Goal: Task Accomplishment & Management: Complete application form

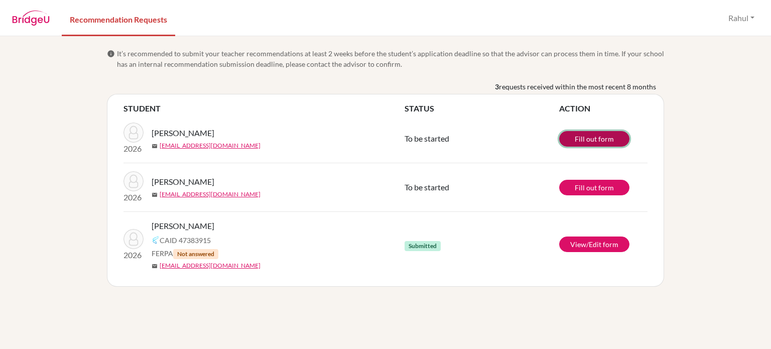
click at [594, 137] on link "Fill out form" at bounding box center [594, 139] width 70 height 16
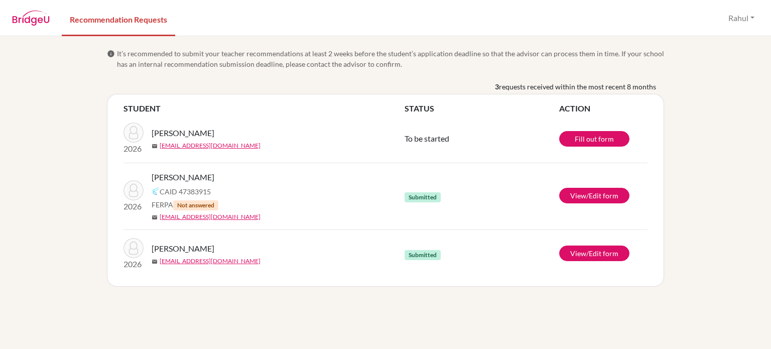
click at [36, 24] on img at bounding box center [31, 18] width 38 height 15
click at [36, 18] on img at bounding box center [31, 18] width 38 height 15
click at [102, 20] on link "Recommendation Requests" at bounding box center [118, 19] width 113 height 35
click at [22, 20] on img at bounding box center [31, 18] width 38 height 15
click at [743, 22] on button "Rahul" at bounding box center [741, 18] width 35 height 19
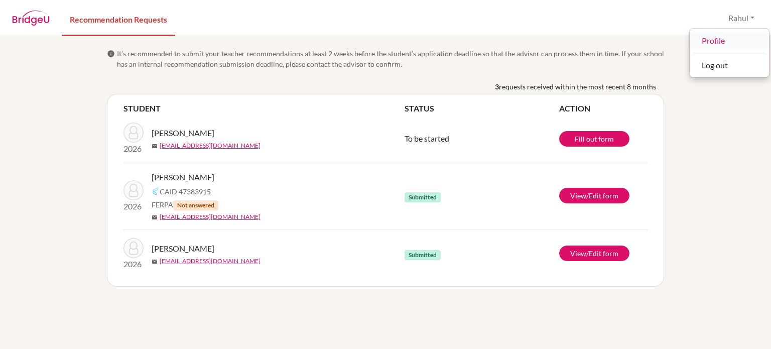
click at [721, 42] on link "Profile" at bounding box center [729, 41] width 79 height 16
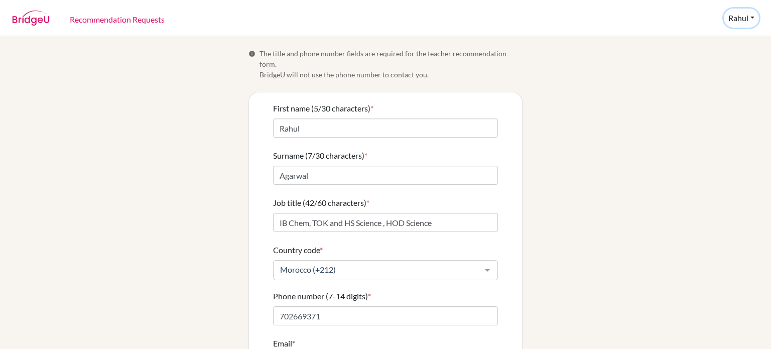
click at [749, 14] on button "Rahul" at bounding box center [741, 18] width 35 height 19
click at [728, 58] on button "Log out" at bounding box center [729, 65] width 79 height 16
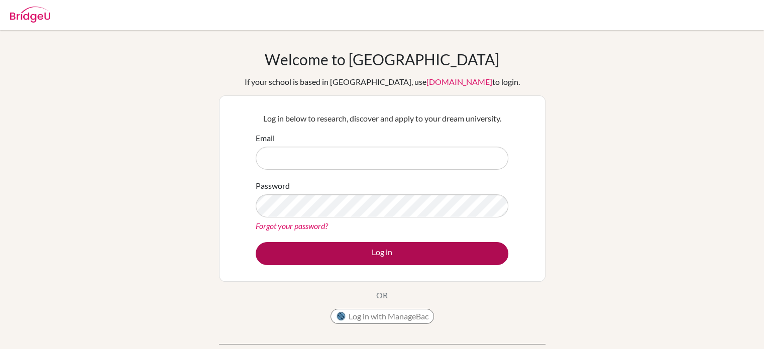
type input "[EMAIL_ADDRESS][DOMAIN_NAME]"
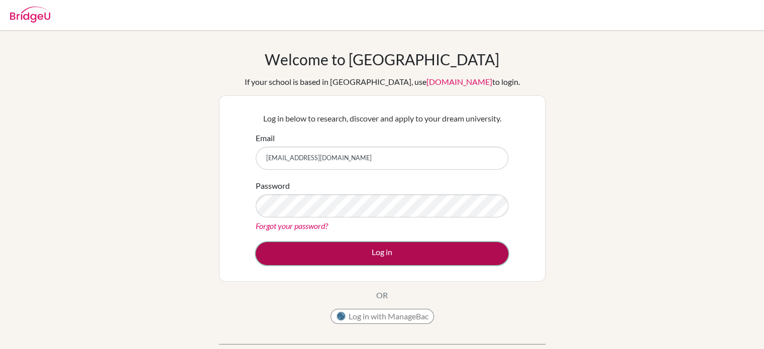
click at [396, 255] on button "Log in" at bounding box center [382, 253] width 253 height 23
